Goal: Task Accomplishment & Management: Complete application form

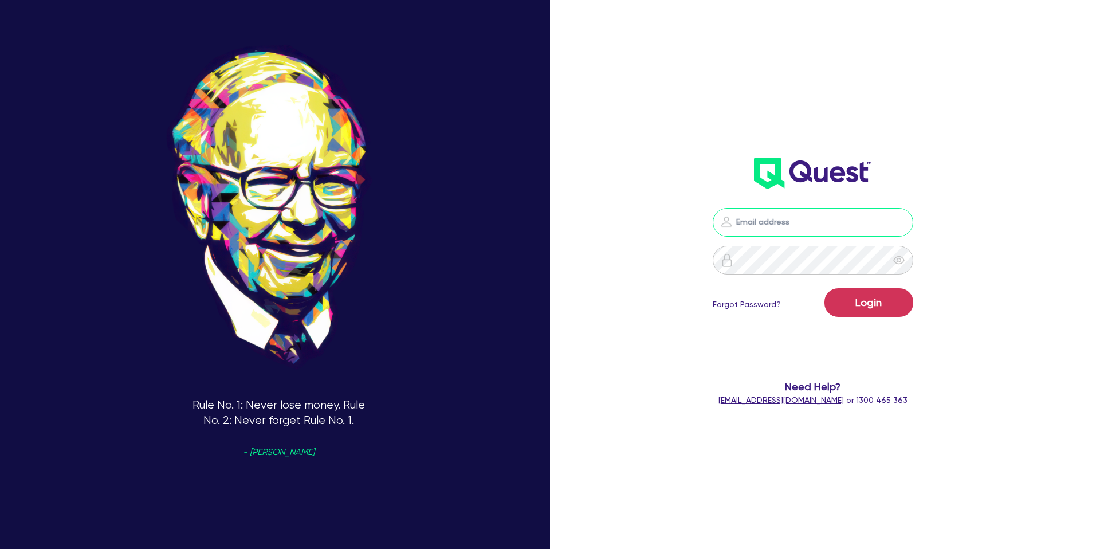
click at [836, 225] on input "email" at bounding box center [813, 222] width 201 height 29
type input "[PERSON_NAME][EMAIL_ADDRESS][DOMAIN_NAME]"
click at [860, 311] on button "Login" at bounding box center [869, 302] width 89 height 29
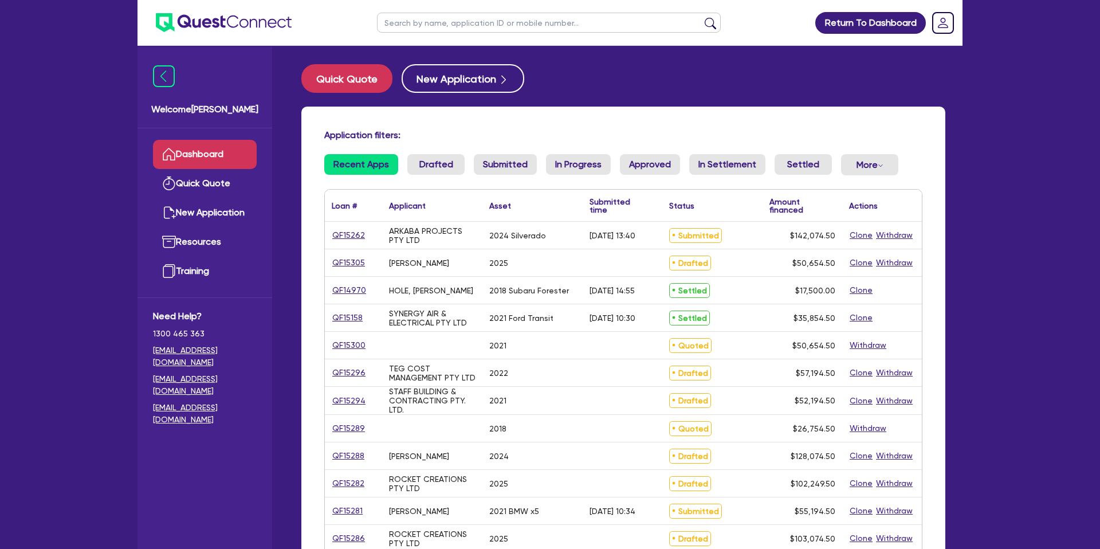
drag, startPoint x: 420, startPoint y: 27, endPoint x: 433, endPoint y: 25, distance: 12.8
click at [433, 25] on input "text" at bounding box center [549, 23] width 344 height 20
type input "[PERSON_NAME]"
click at [701, 17] on button "submit" at bounding box center [710, 25] width 18 height 16
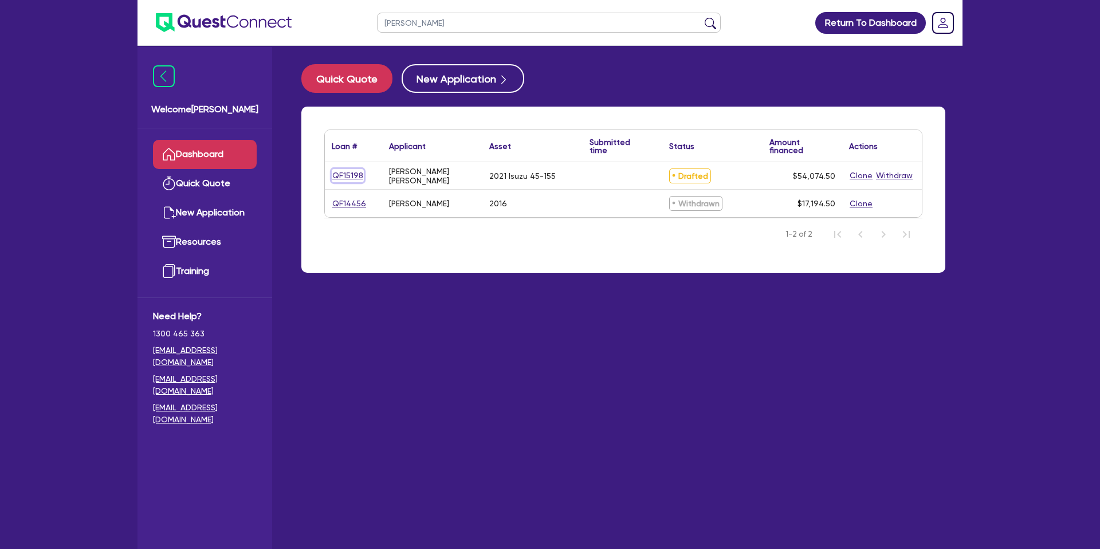
click at [359, 177] on link "QF15198" at bounding box center [348, 175] width 32 height 13
select select "CARS_AND_LIGHT_TRUCKS"
select select "PASSENGER_VEHICLES"
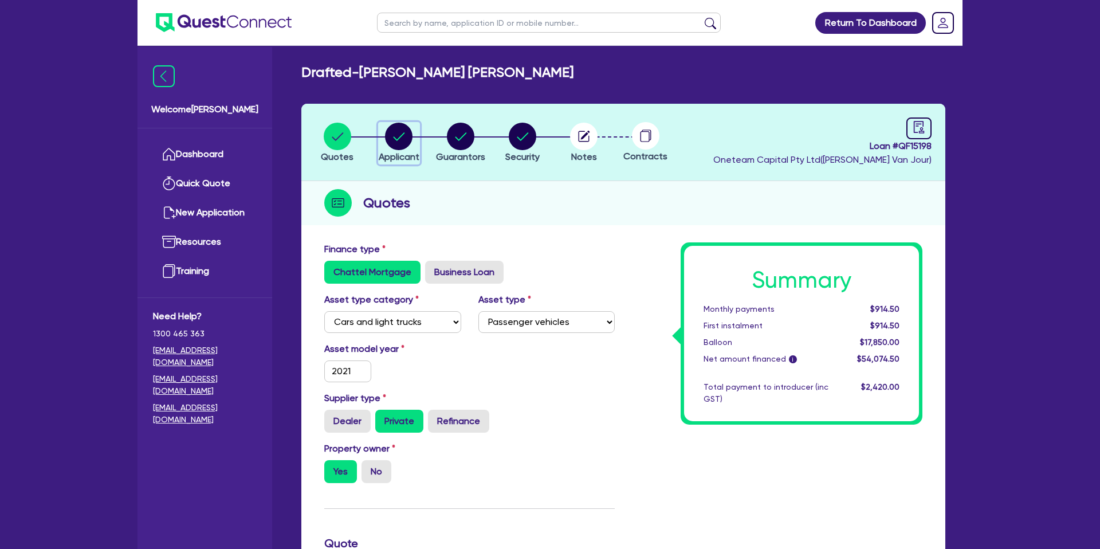
click at [403, 135] on icon "button" at bounding box center [399, 137] width 28 height 28
select select "SOLE_TRADER"
select select "BUILDING_CONSTRUCTION"
select select "TRADES_SERVICES_CONSUMERS"
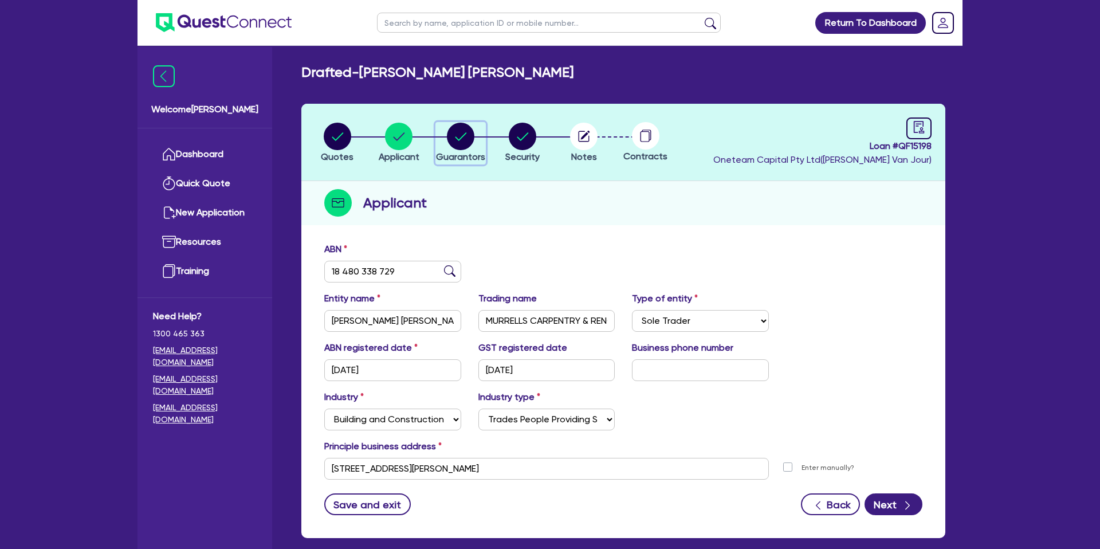
click at [469, 136] on circle "button" at bounding box center [461, 137] width 28 height 28
select select "MR"
select select "QLD"
select select "SINGLE"
select select "PROPERTY"
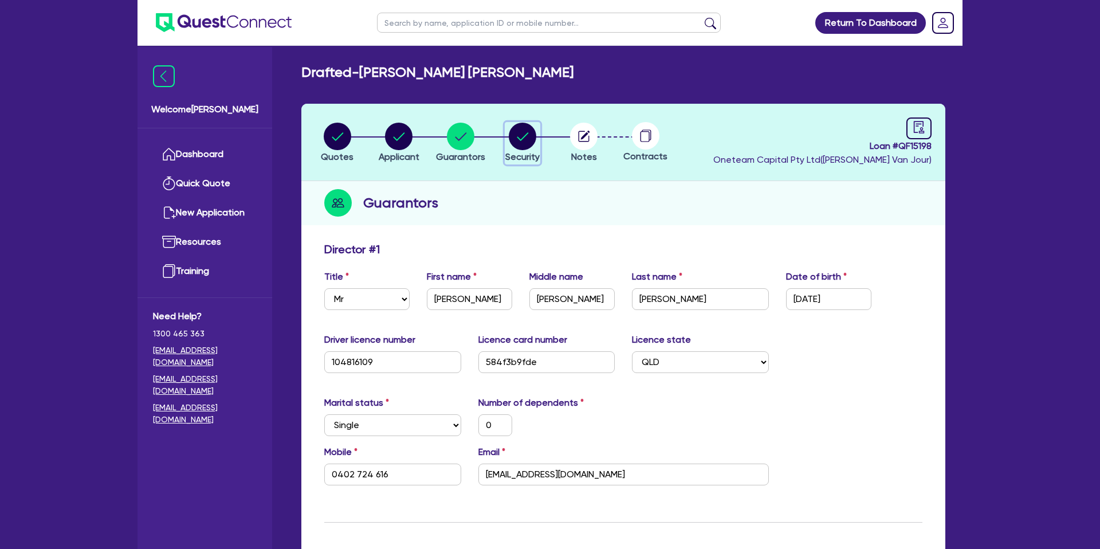
click at [523, 134] on circle "button" at bounding box center [523, 137] width 28 height 28
select select "CARS_AND_LIGHT_TRUCKS"
select select "PASSENGER_VEHICLES"
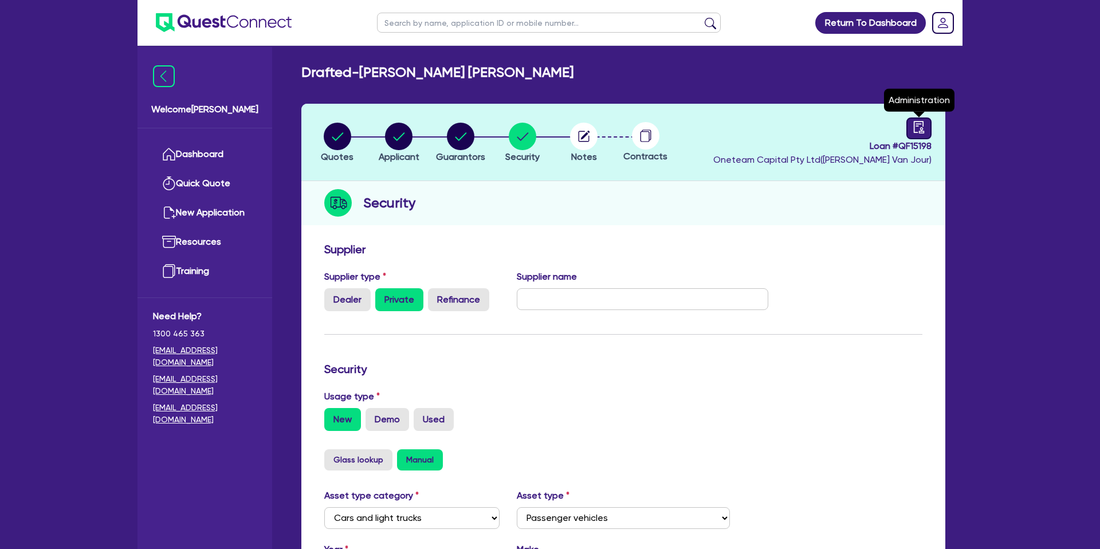
click at [913, 129] on icon "audit" at bounding box center [919, 127] width 13 height 13
select select "DRAFTED_NEW"
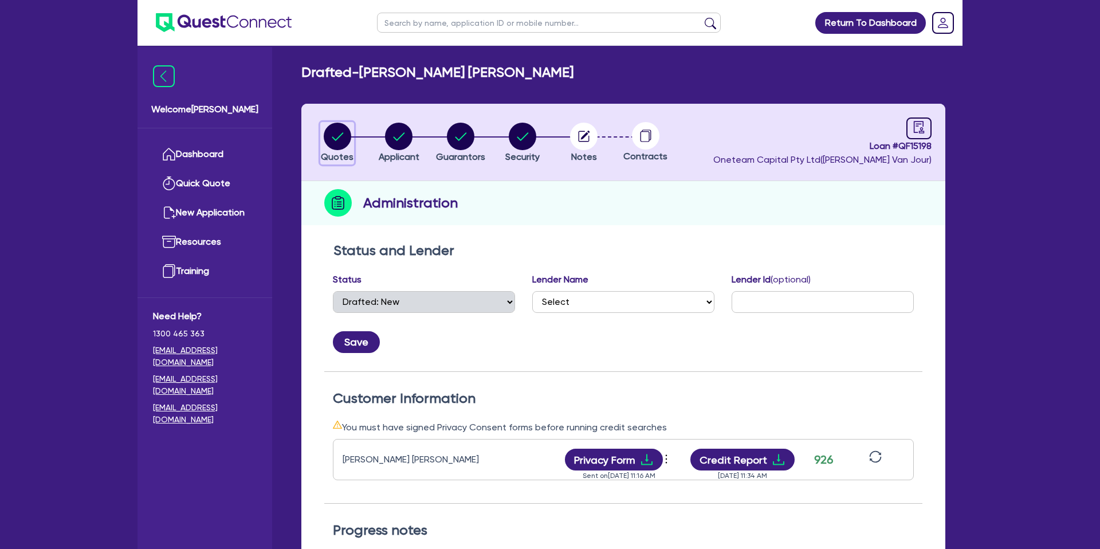
click at [342, 134] on icon "button" at bounding box center [337, 136] width 11 height 8
select select "CARS_AND_LIGHT_TRUCKS"
select select "PASSENGER_VEHICLES"
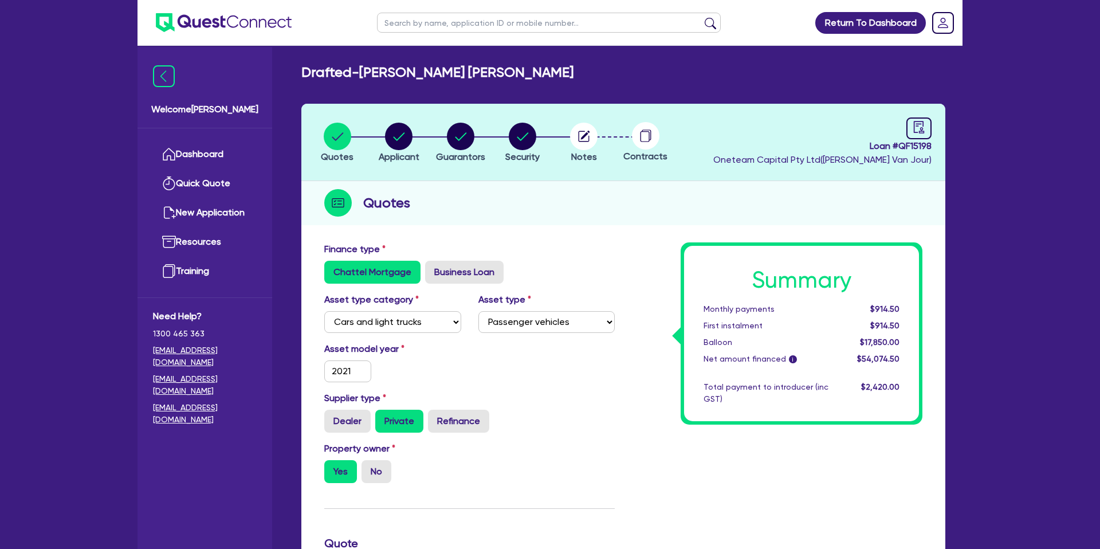
drag, startPoint x: 582, startPoint y: 249, endPoint x: 532, endPoint y: 230, distance: 53.1
click at [582, 248] on div "Finance type Chattel Mortgage Business Loan" at bounding box center [470, 262] width 308 height 41
click at [219, 155] on link "Dashboard" at bounding box center [205, 154] width 104 height 29
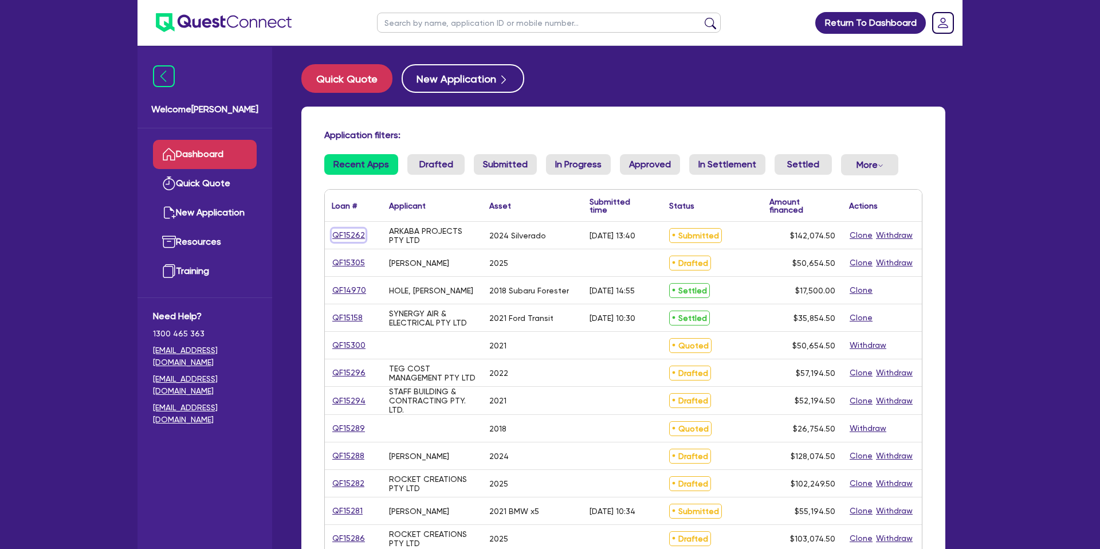
click at [346, 237] on link "QF15262" at bounding box center [349, 235] width 34 height 13
select select "CARS_AND_LIGHT_TRUCKS"
select select "PASSENGER_VEHICLES"
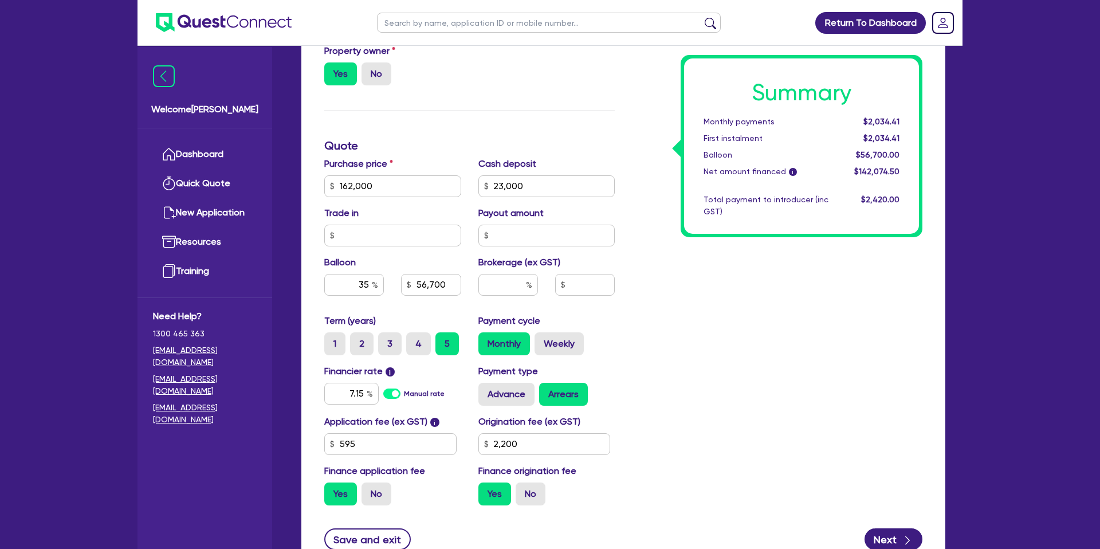
scroll to position [401, 0]
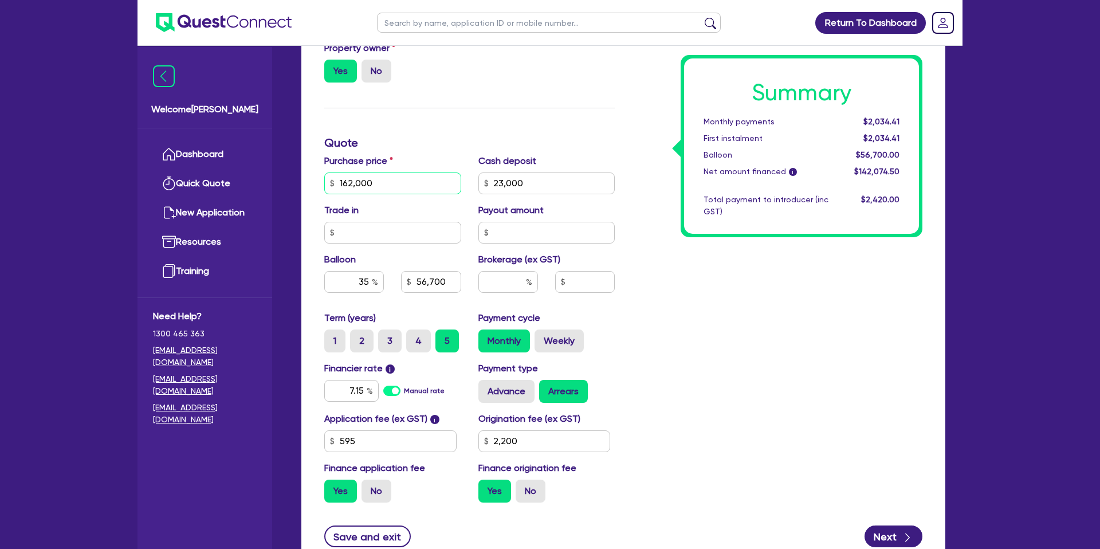
click at [360, 181] on input "162,000" at bounding box center [392, 183] width 137 height 22
type input "140,000"
type input "23,000"
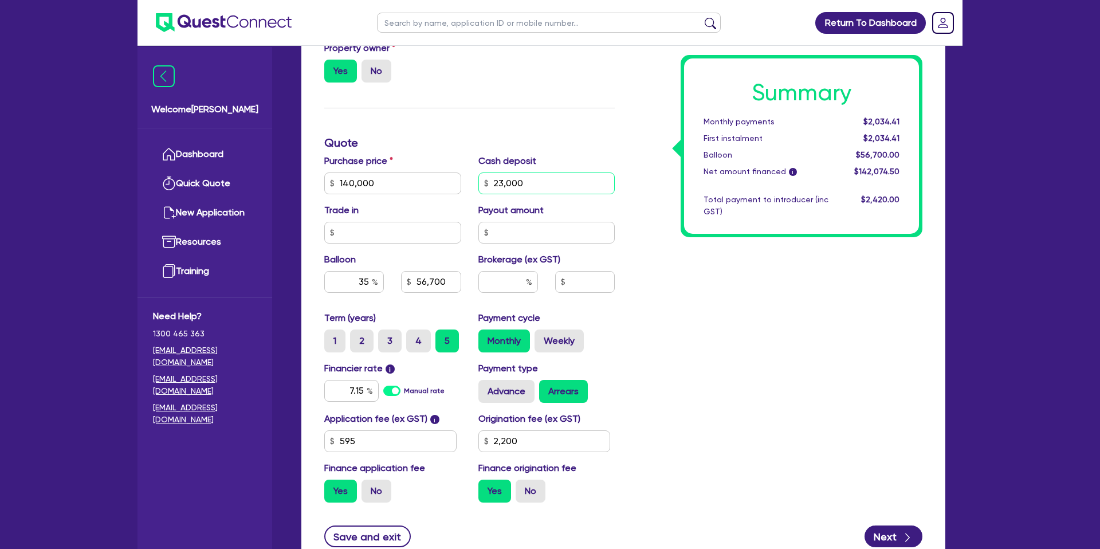
type input "56,700"
type input "2,200"
click at [492, 187] on input "23,000" at bounding box center [546, 183] width 137 height 22
type input "23,000"
type input "49,000"
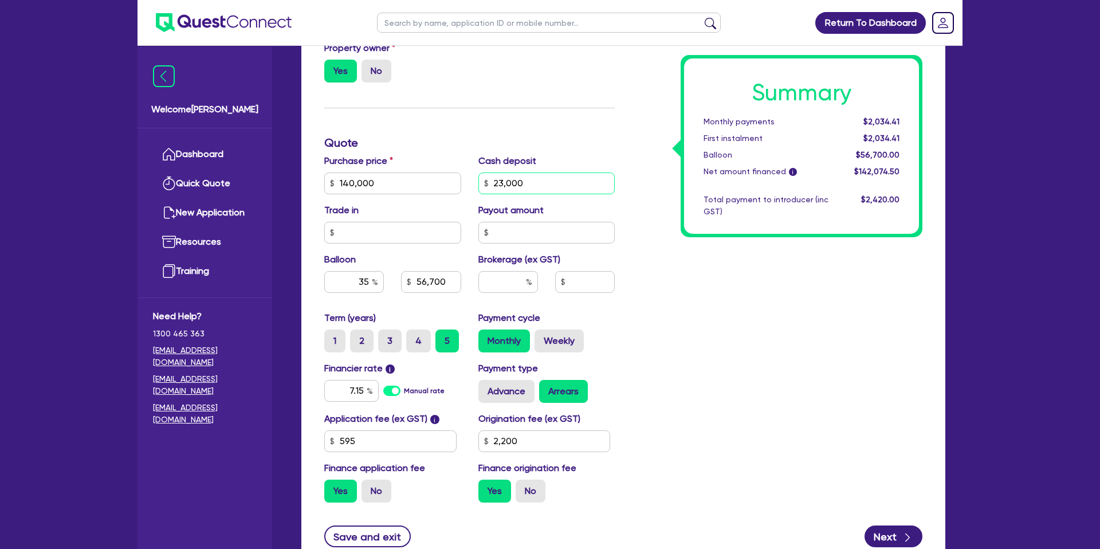
type input "2,200"
drag, startPoint x: 494, startPoint y: 187, endPoint x: 502, endPoint y: 189, distance: 8.1
click at [495, 187] on input "23,000" at bounding box center [546, 183] width 137 height 22
click at [502, 189] on input "23,000" at bounding box center [546, 183] width 137 height 22
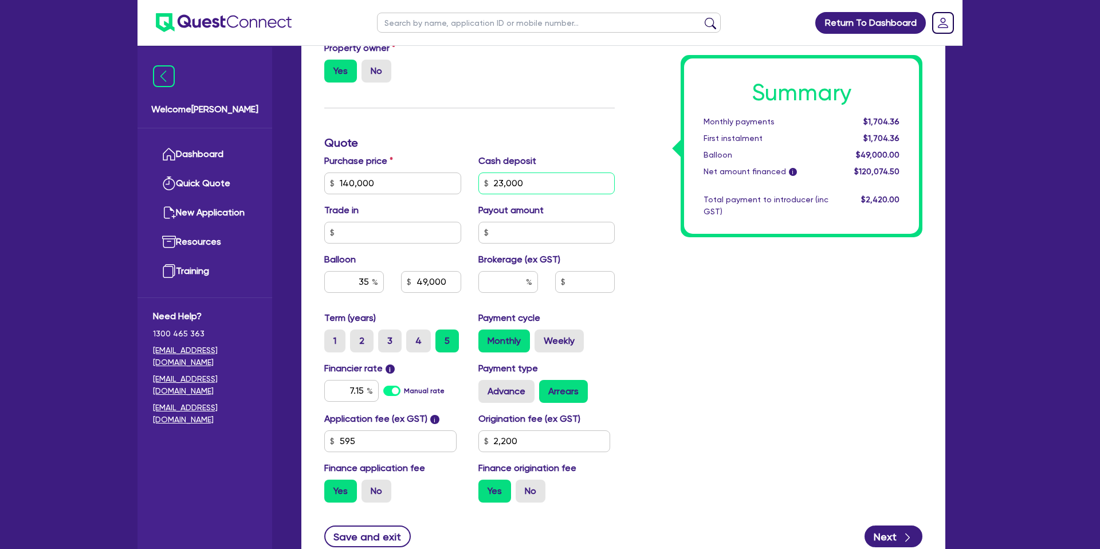
click at [502, 189] on input "23,000" at bounding box center [546, 183] width 137 height 22
type input "0"
type input "49,000"
type input "2,200"
type input "49,000"
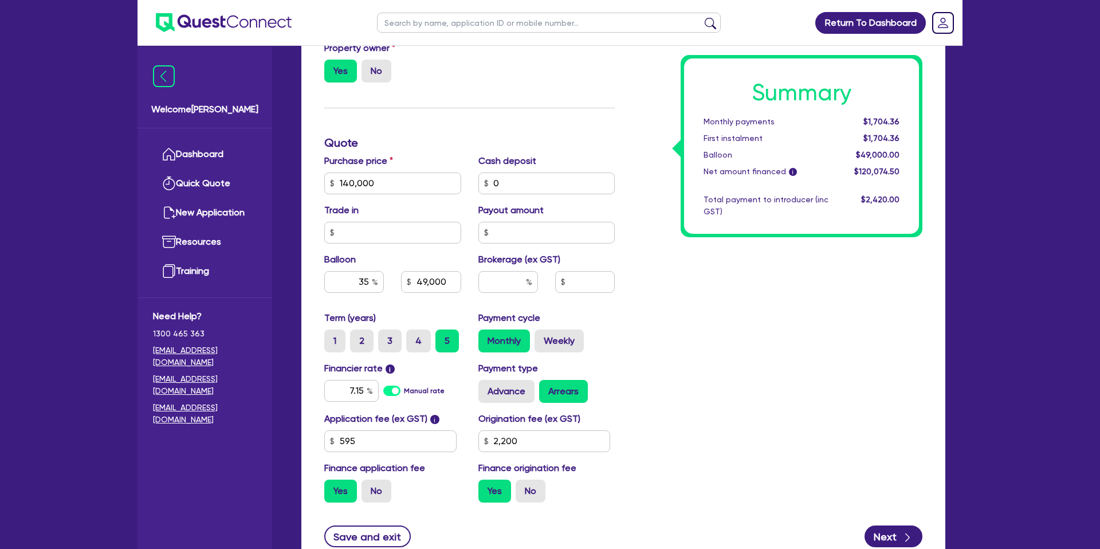
type input "2,200"
click at [788, 305] on div "Summary Monthly payments $1,704.36 First instalment $1,704.36 Balloon $49,000.0…" at bounding box center [777, 177] width 308 height 670
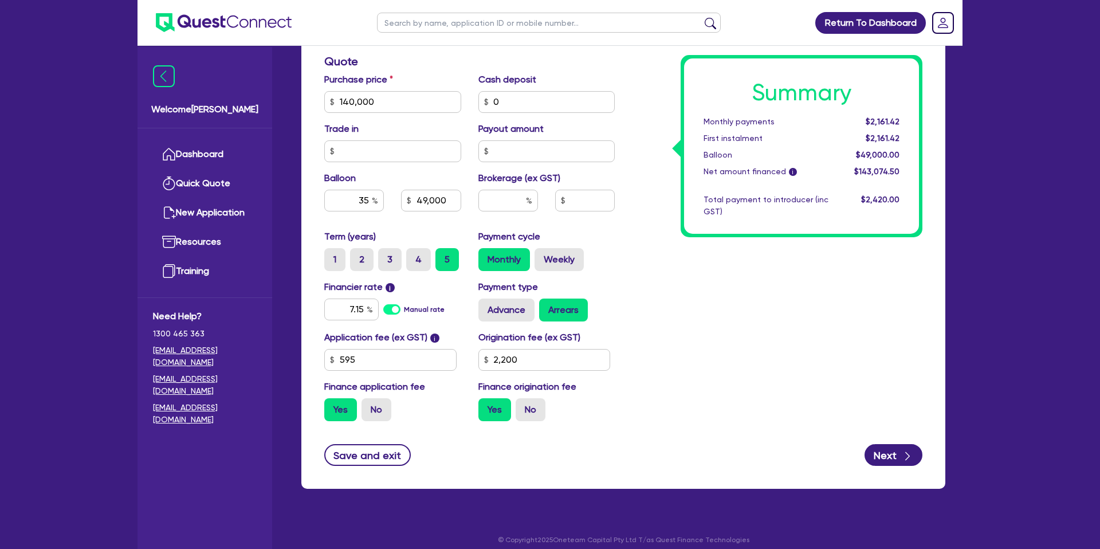
scroll to position [492, 0]
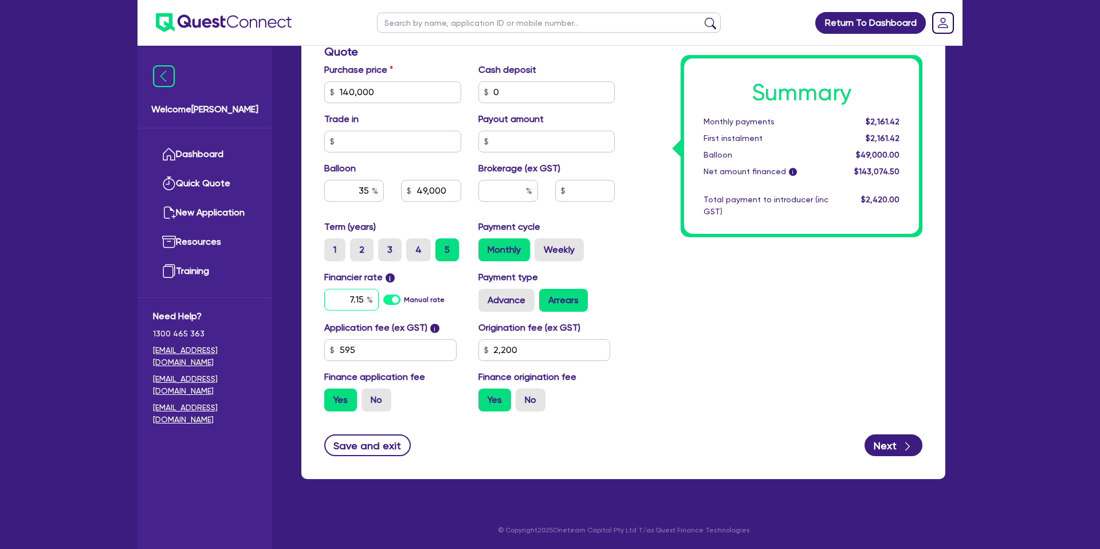
click at [364, 295] on input "7.15" at bounding box center [351, 300] width 54 height 22
type input "7"
type input "6.69"
type input "49,000"
type input "2,200"
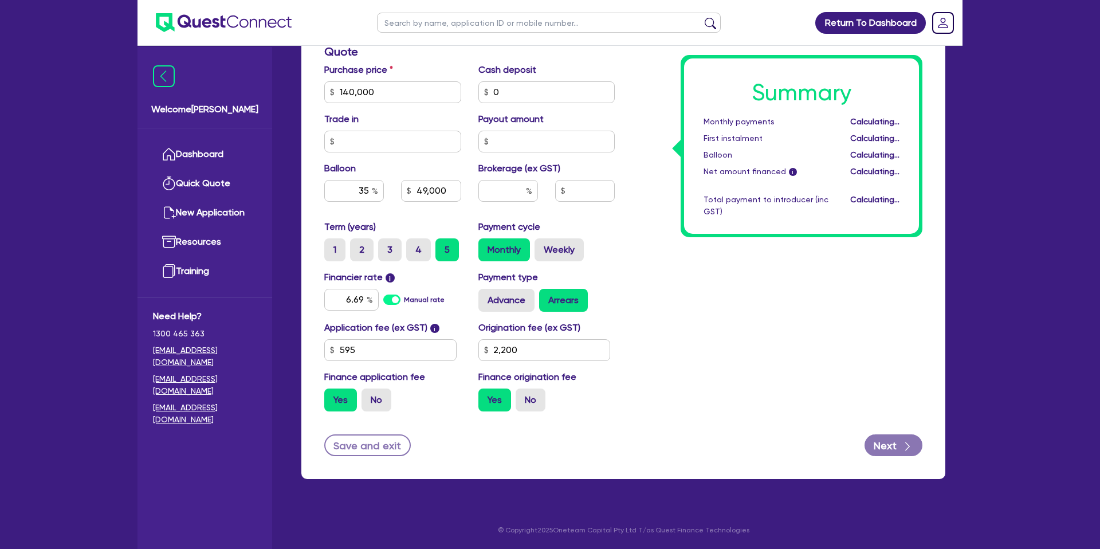
type input "49,000"
type input "2,200"
click at [727, 282] on div "Summary Monthly payments Calculating... First instalment Calculating... Balloon…" at bounding box center [777, 86] width 308 height 670
click at [502, 353] on input "2,200" at bounding box center [544, 350] width 132 height 22
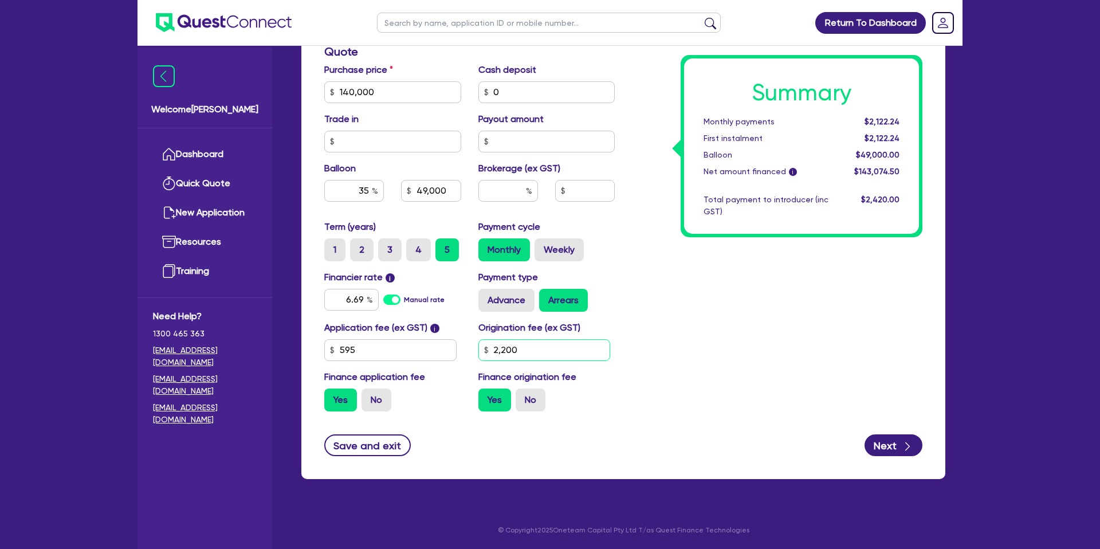
click at [501, 354] on input "2,200" at bounding box center [544, 350] width 132 height 22
type input "990"
click at [740, 339] on div "Summary Monthly payments $2,096.08 First instalment $2,096.08 Balloon $49,000.0…" at bounding box center [777, 86] width 308 height 670
click at [370, 187] on input "35" at bounding box center [354, 191] width 60 height 22
click at [493, 185] on input "text" at bounding box center [508, 191] width 60 height 22
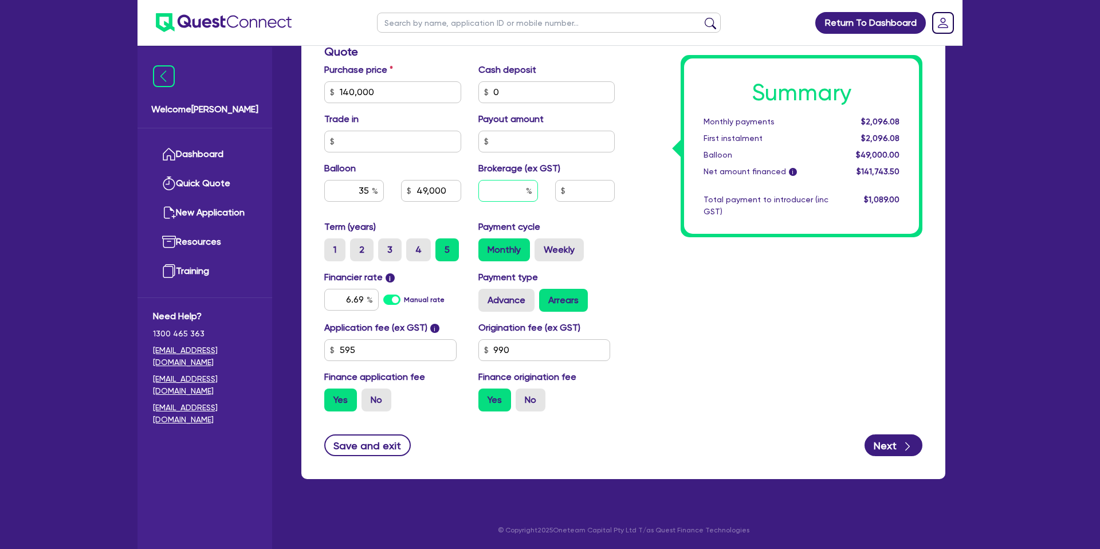
type input "49,000"
type input "1"
type input "49,000"
type input "1,417.44"
type input "1"
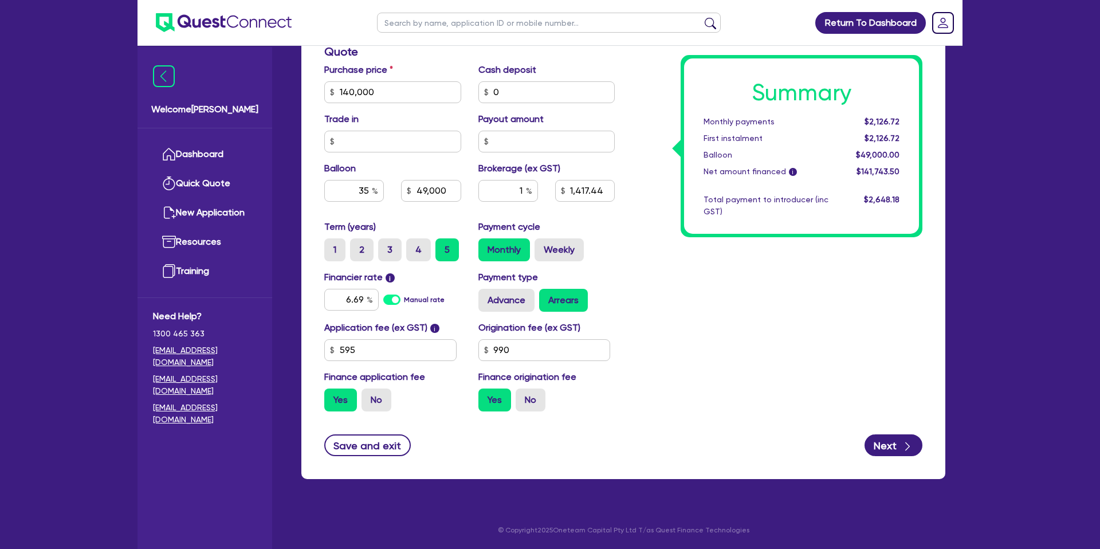
type input "49,000"
type input "1,417.44"
type input "49,000"
type input "1,417.44"
click at [842, 254] on div "Summary Monthly payments $2,126.72 First instalment $2,126.72 Balloon $49,000.0…" at bounding box center [777, 86] width 308 height 670
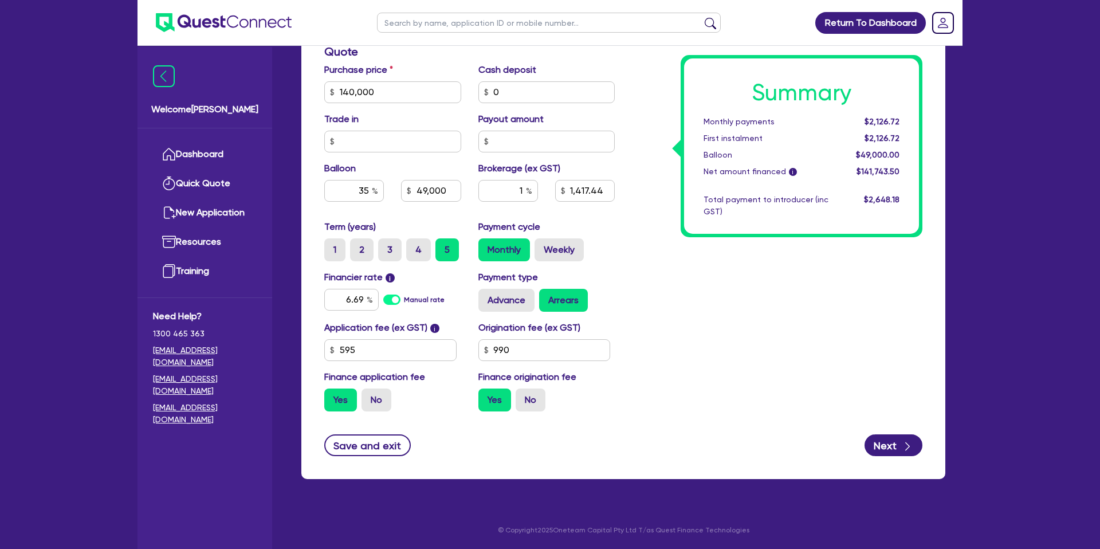
click at [829, 323] on div "Summary Monthly payments $2,126.72 First instalment $2,126.72 Balloon $49,000.0…" at bounding box center [777, 86] width 308 height 670
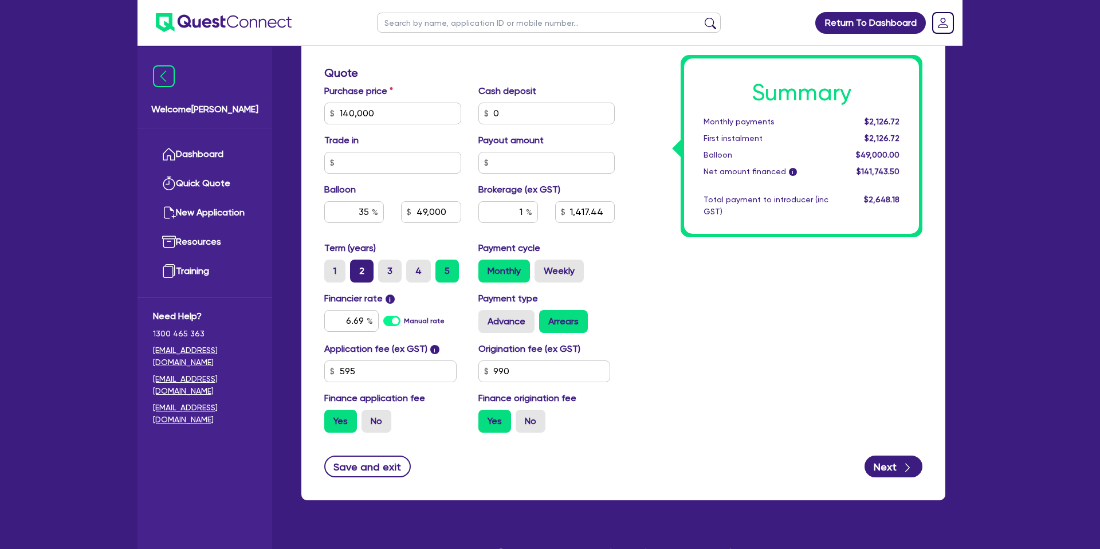
scroll to position [465, 0]
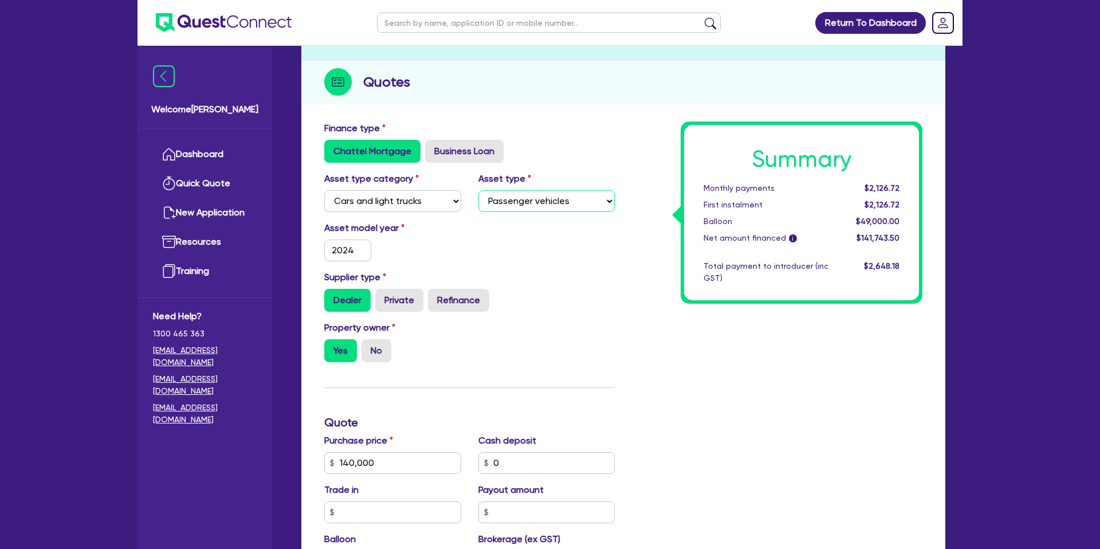
click at [538, 212] on select "Select Passenger vehicles Vans and utes Light trucks up to 4.5 tonne" at bounding box center [546, 201] width 137 height 22
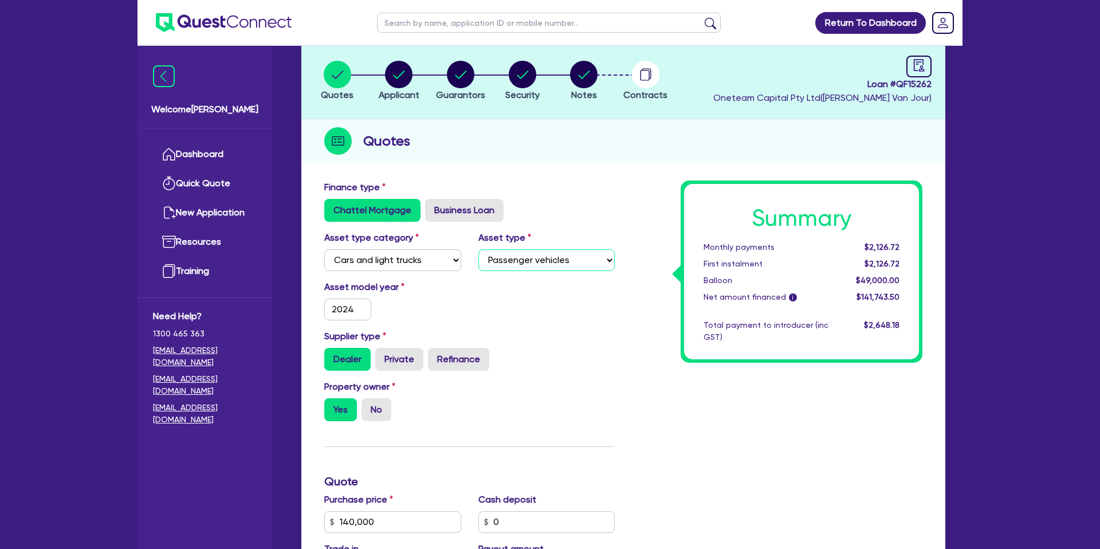
scroll to position [0, 0]
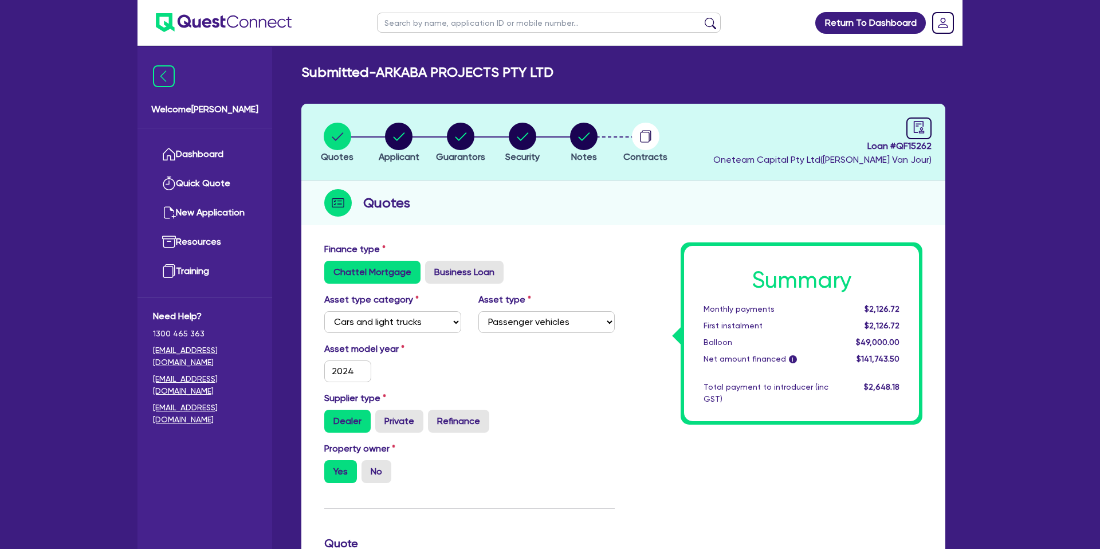
click at [585, 203] on div "Quotes" at bounding box center [623, 203] width 644 height 44
click at [633, 188] on div "Quotes" at bounding box center [623, 203] width 644 height 44
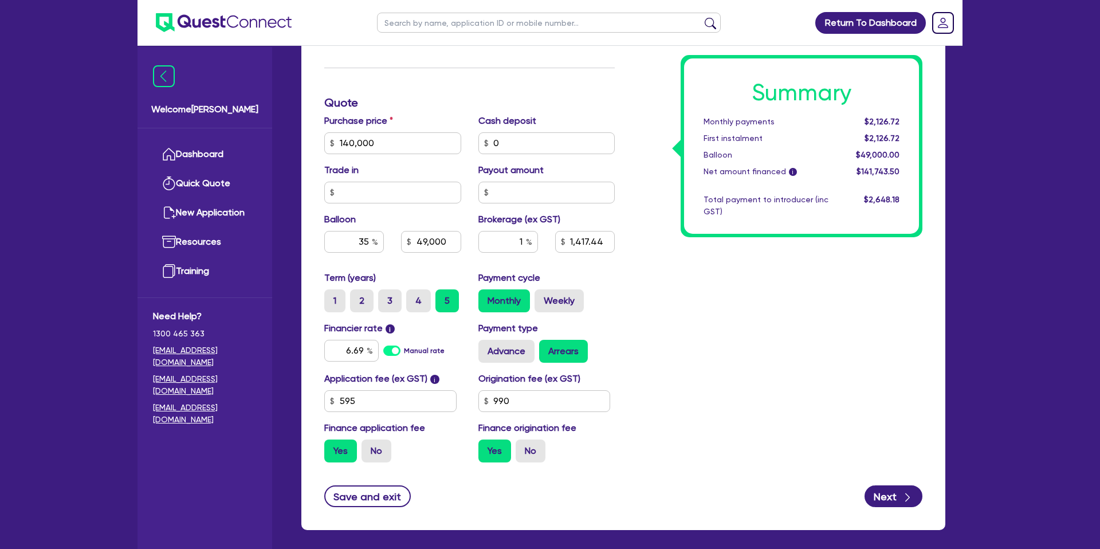
scroll to position [492, 0]
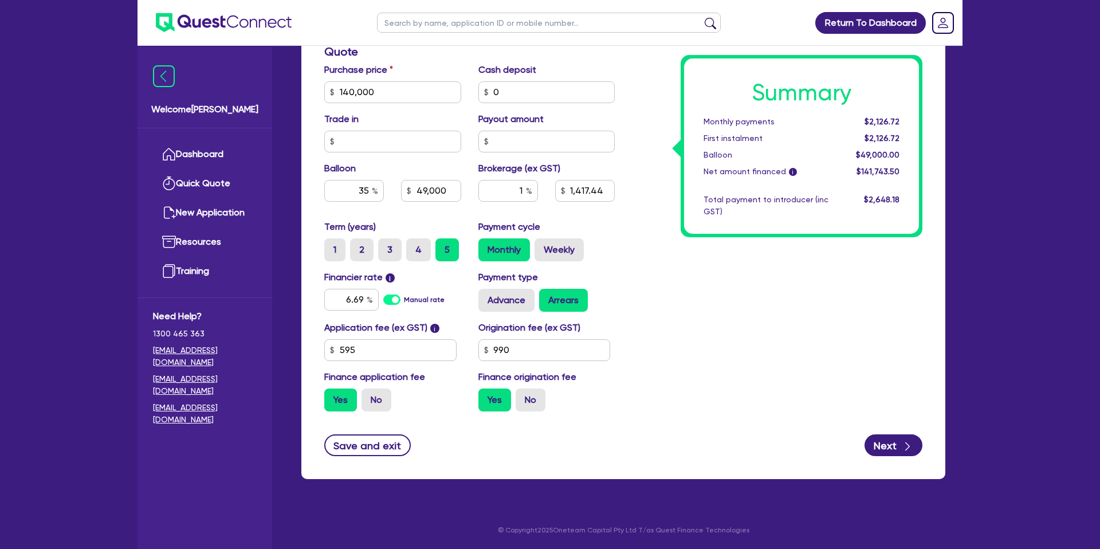
click at [787, 288] on div "Summary Monthly payments $2,126.72 First instalment $2,126.72 Balloon $49,000.0…" at bounding box center [777, 86] width 308 height 670
click at [728, 221] on div "Summary Monthly payments $2,126.72 First instalment $2,126.72 Balloon $49,000.0…" at bounding box center [801, 145] width 235 height 175
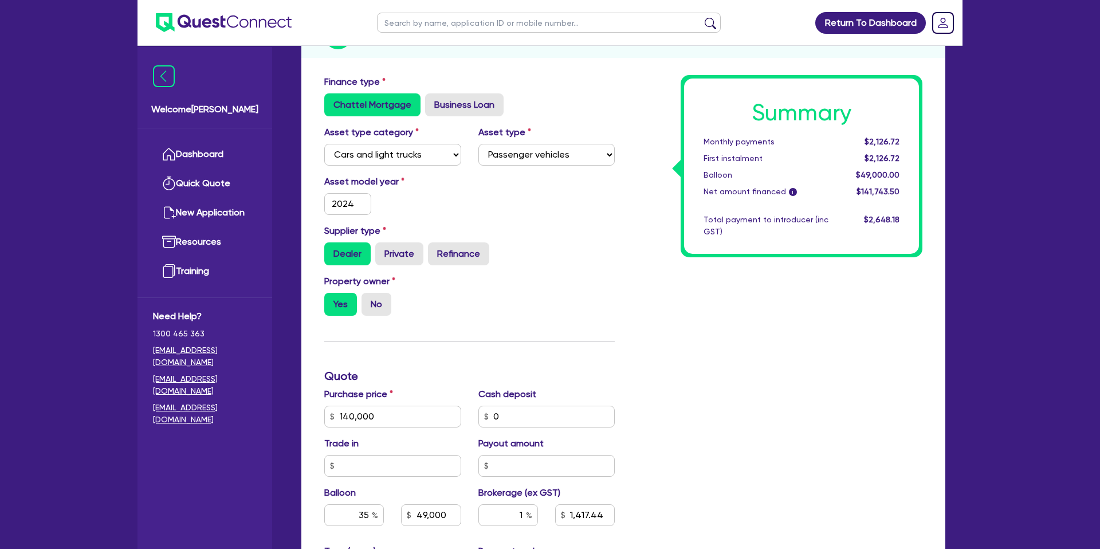
scroll to position [0, 0]
